Goal: Task Accomplishment & Management: Manage account settings

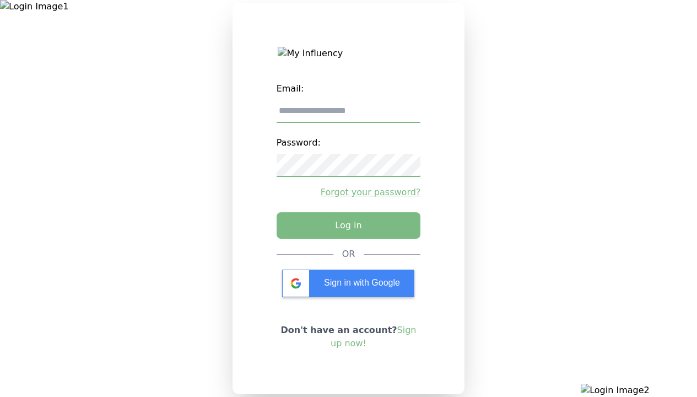
click at [348, 115] on input "email" at bounding box center [349, 111] width 144 height 23
type input "**********"
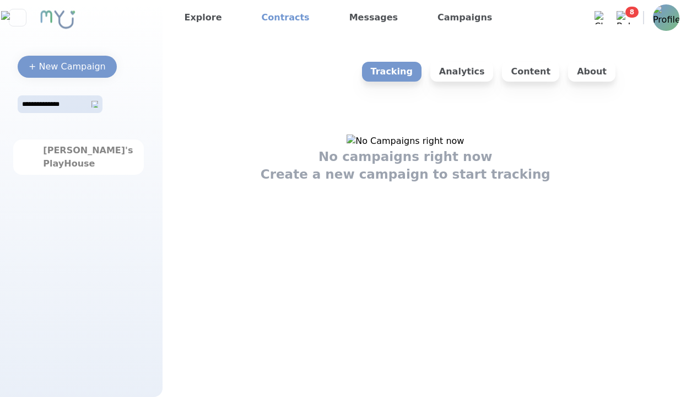
click at [277, 18] on link "Contracts" at bounding box center [285, 18] width 57 height 18
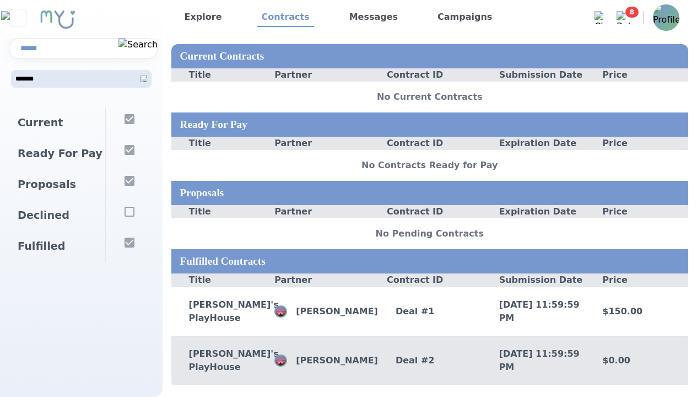
click at [429, 366] on div "Deal # 2" at bounding box center [430, 360] width 104 height 13
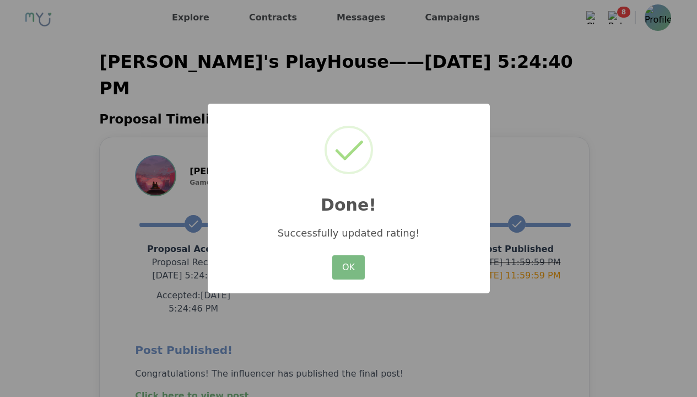
scroll to position [207, 0]
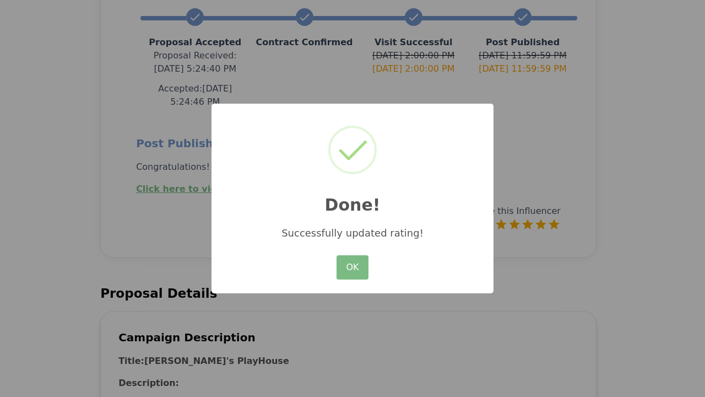
click at [353, 268] on button "OK" at bounding box center [353, 267] width 32 height 24
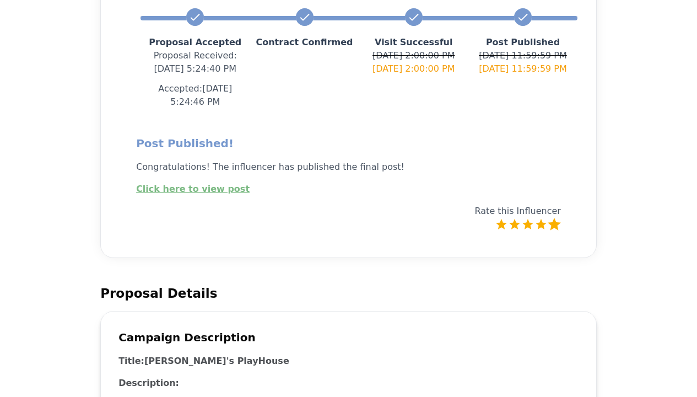
click at [185, 183] on link "Click here to view post" at bounding box center [192, 188] width 113 height 10
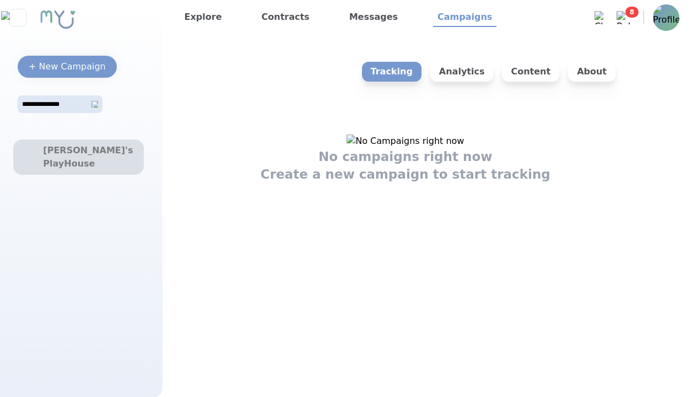
click at [78, 157] on div "[PERSON_NAME]'s PlayHouse" at bounding box center [78, 157] width 71 height 26
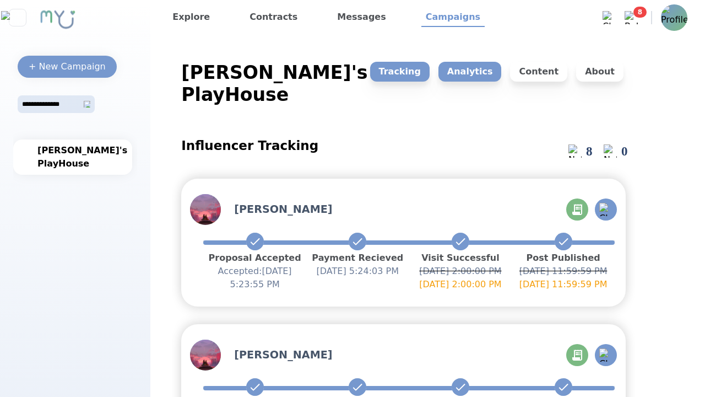
click at [472, 72] on p "Analytics" at bounding box center [470, 72] width 63 height 20
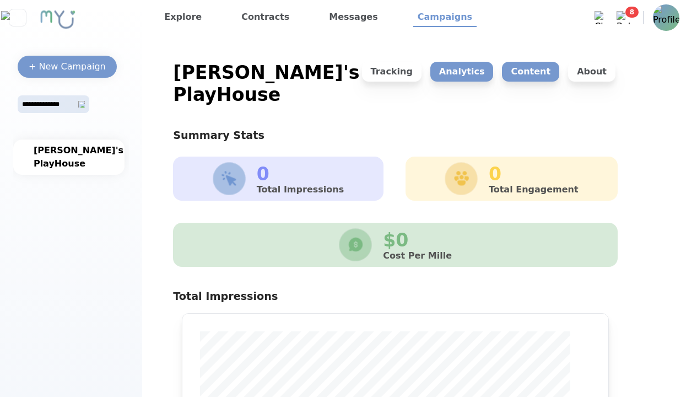
click at [536, 72] on p "Content" at bounding box center [530, 72] width 57 height 20
